Goal: Find specific page/section: Find specific page/section

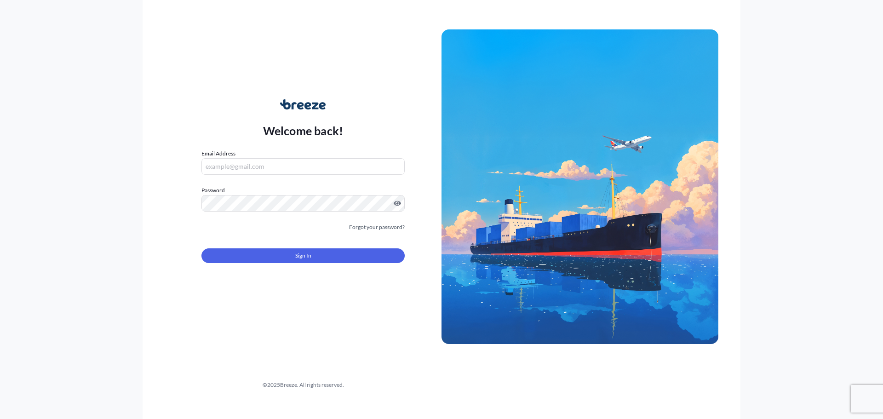
type input "[PERSON_NAME][EMAIL_ADDRESS][DOMAIN_NAME]"
click at [302, 258] on span "Sign In" at bounding box center [303, 255] width 16 height 9
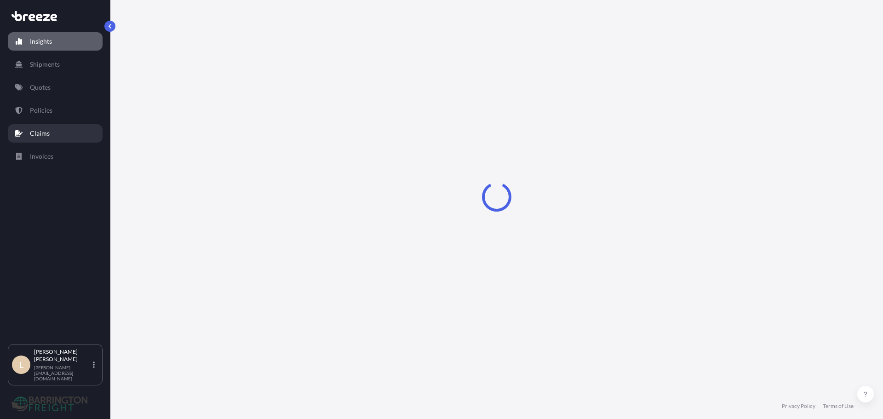
select select "2025"
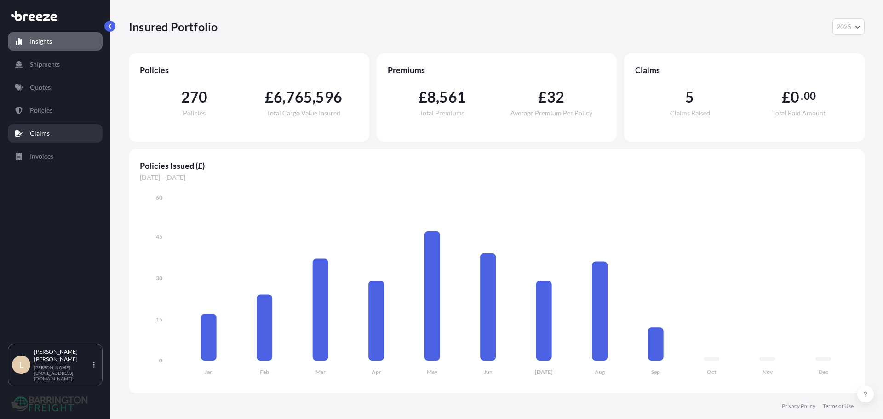
click at [45, 133] on p "Claims" at bounding box center [40, 133] width 20 height 9
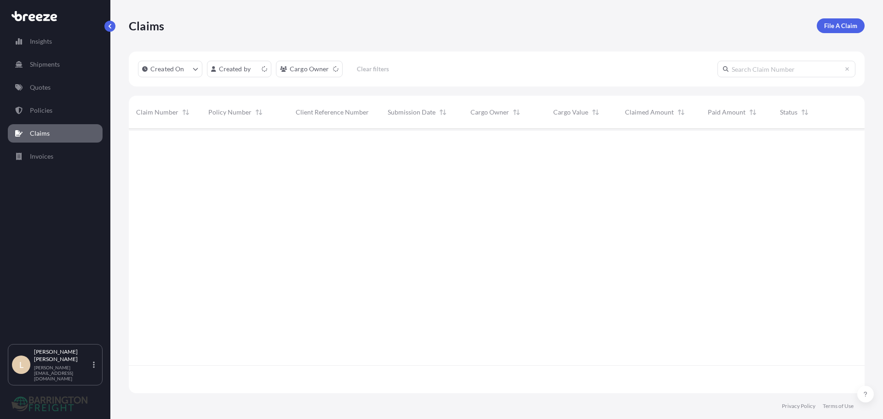
scroll to position [263, 729]
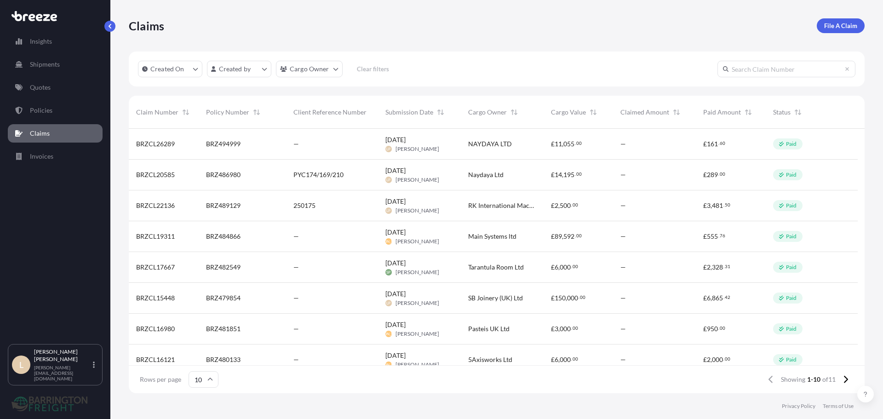
click at [413, 72] on div "Created On Created by Cargo Owner Clear filters" at bounding box center [497, 69] width 736 height 35
